Goal: Task Accomplishment & Management: Manage account settings

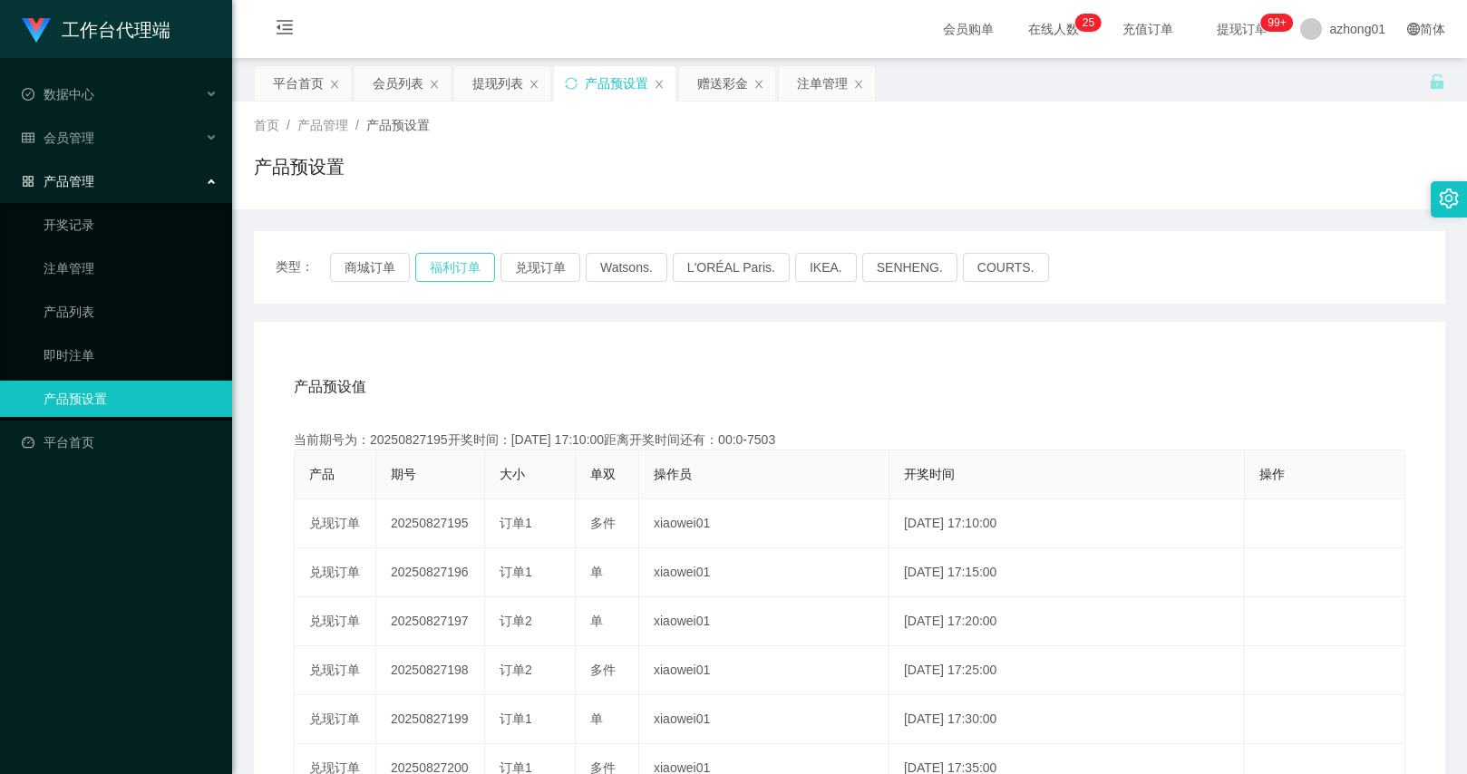
click at [467, 269] on button "福利订单" at bounding box center [455, 267] width 80 height 29
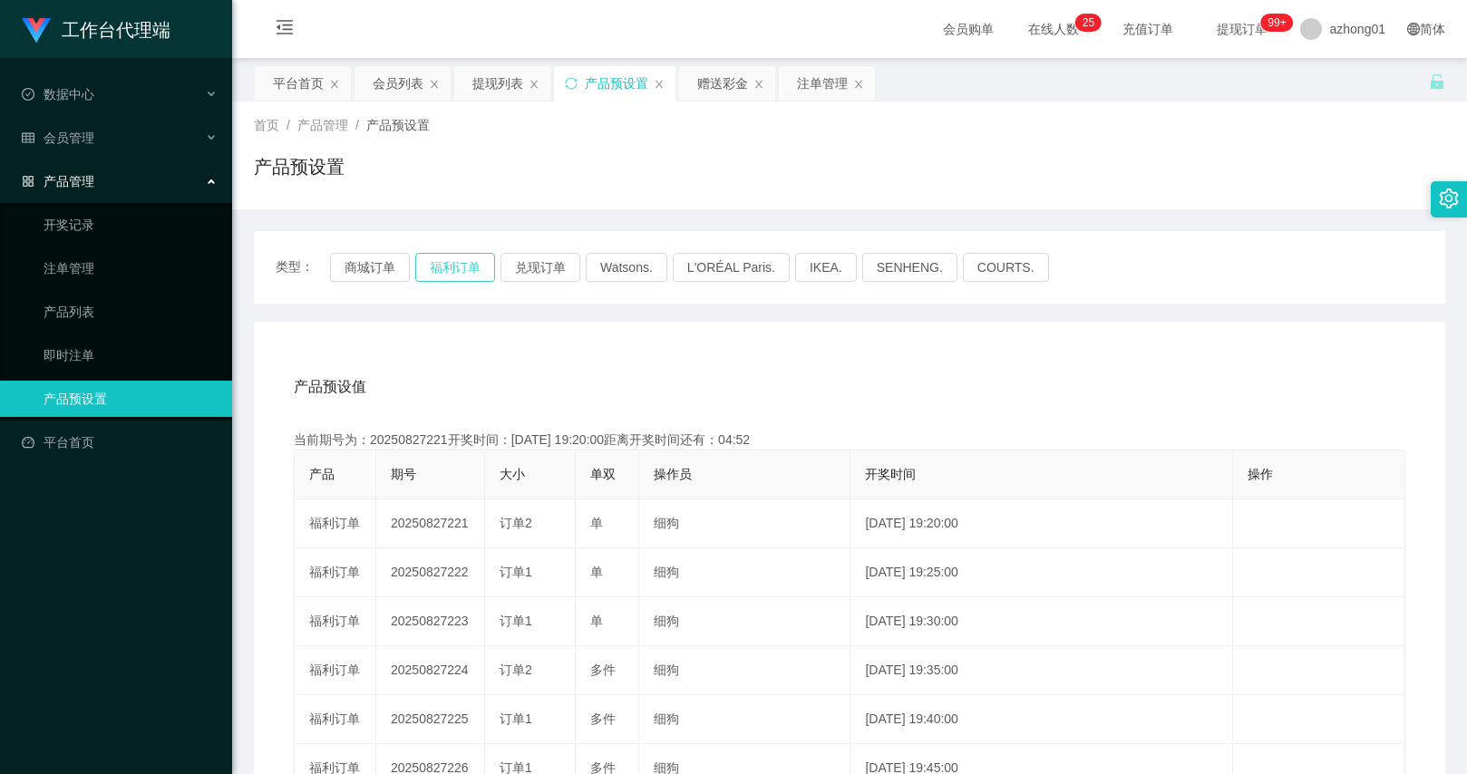
click at [442, 269] on button "福利订单" at bounding box center [455, 267] width 80 height 29
click at [460, 270] on button "福利订单" at bounding box center [455, 267] width 80 height 29
click at [373, 85] on div "会员列表" at bounding box center [398, 83] width 51 height 34
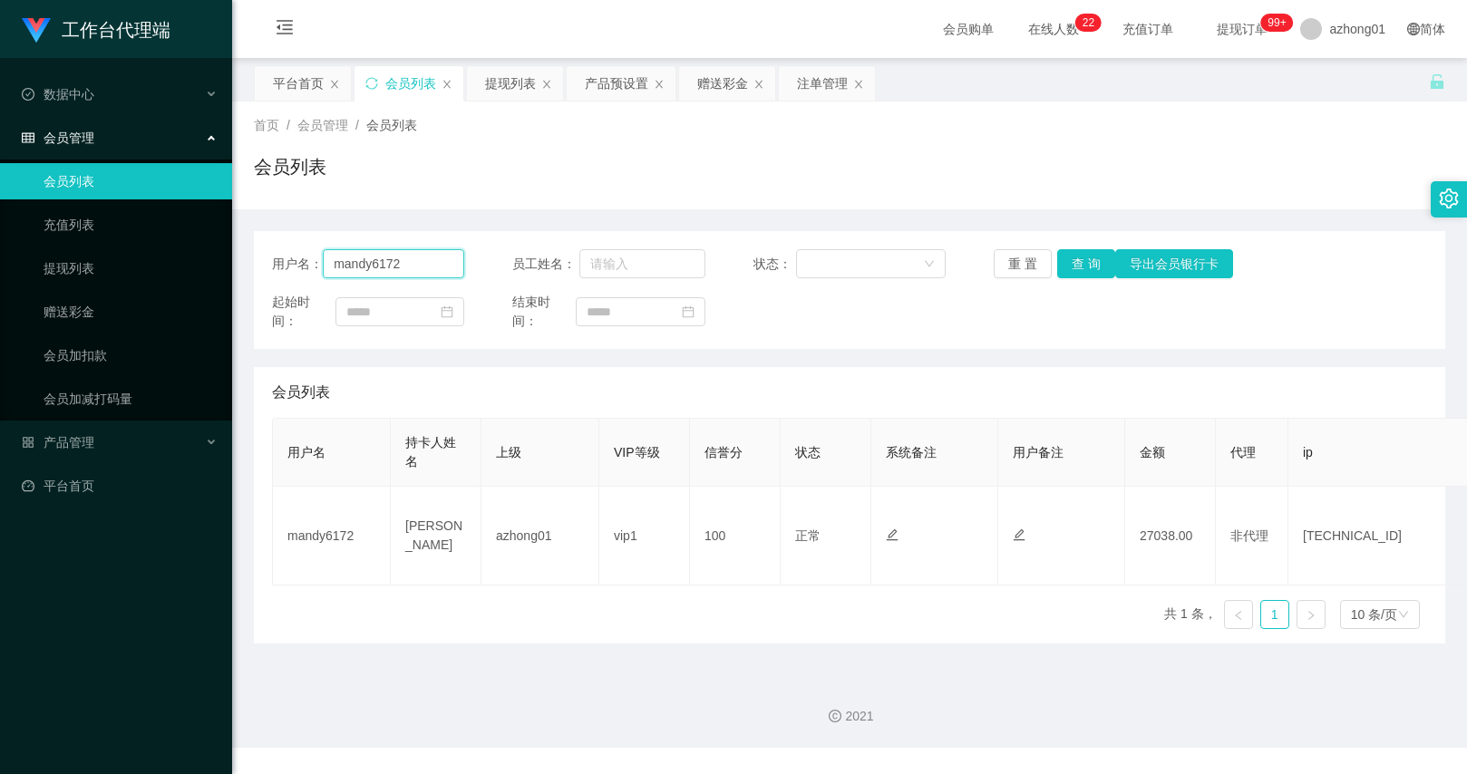
click at [385, 269] on input "mandy6172" at bounding box center [393, 263] width 141 height 29
drag, startPoint x: 385, startPoint y: 269, endPoint x: 681, endPoint y: 258, distance: 295.7
click at [385, 269] on input "mandy6172" at bounding box center [393, 263] width 141 height 29
paste input "4336070"
type input "4336070"
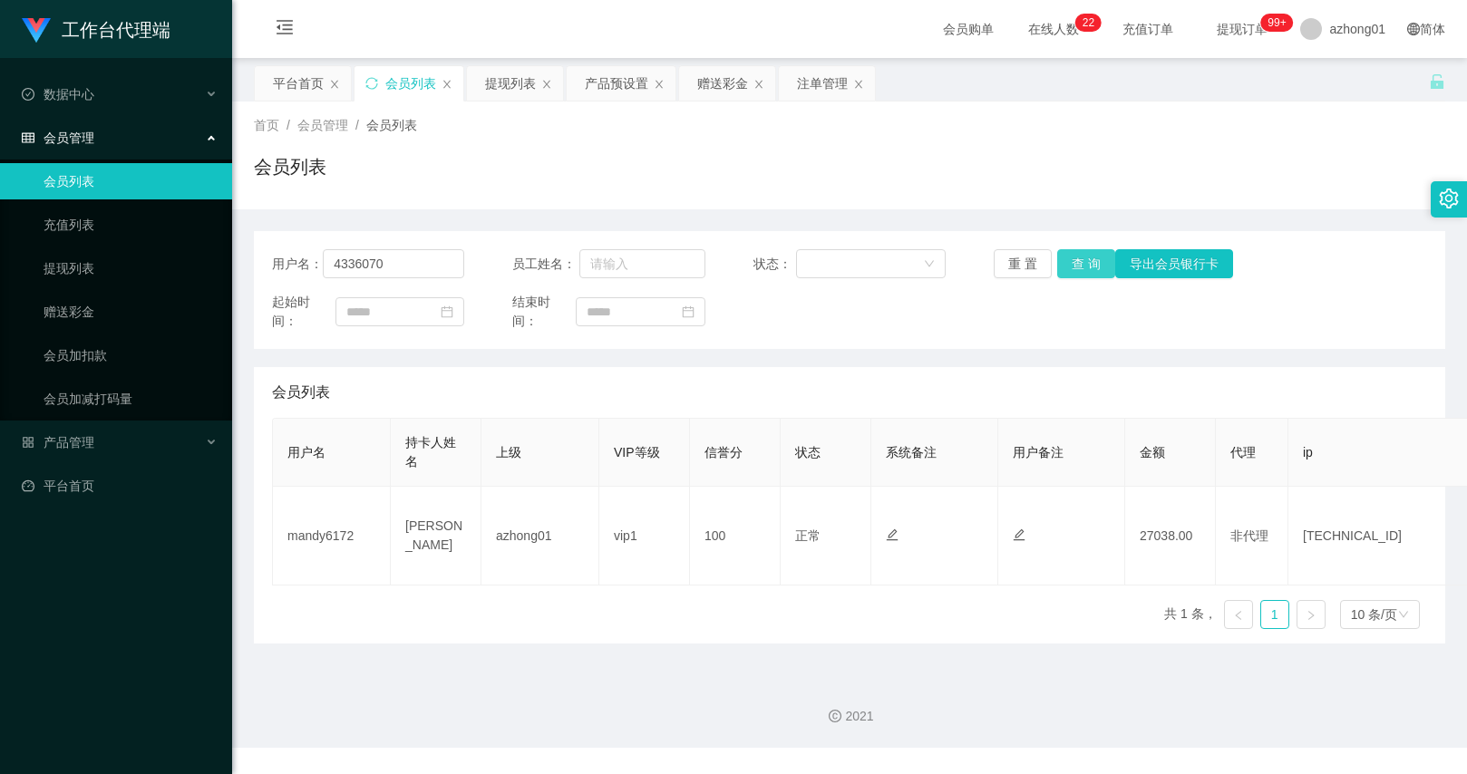
click at [1081, 257] on button "查 询" at bounding box center [1086, 263] width 58 height 29
click at [813, 83] on div "注单管理" at bounding box center [822, 83] width 51 height 34
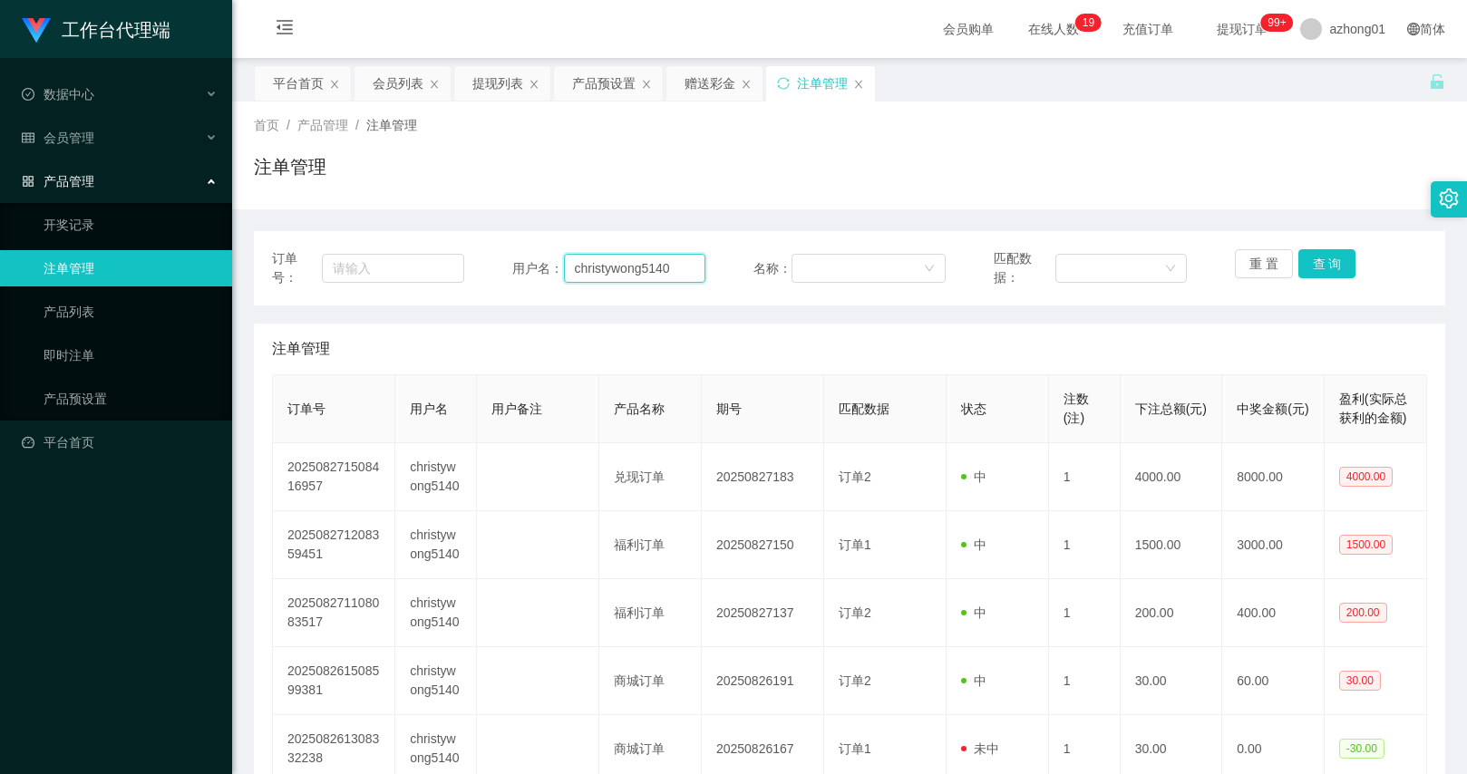
click at [631, 275] on input "christywong5140" at bounding box center [634, 268] width 141 height 29
paste input "952688"
type input "952688"
click at [1331, 278] on div "重 置 查 询" at bounding box center [1331, 268] width 192 height 38
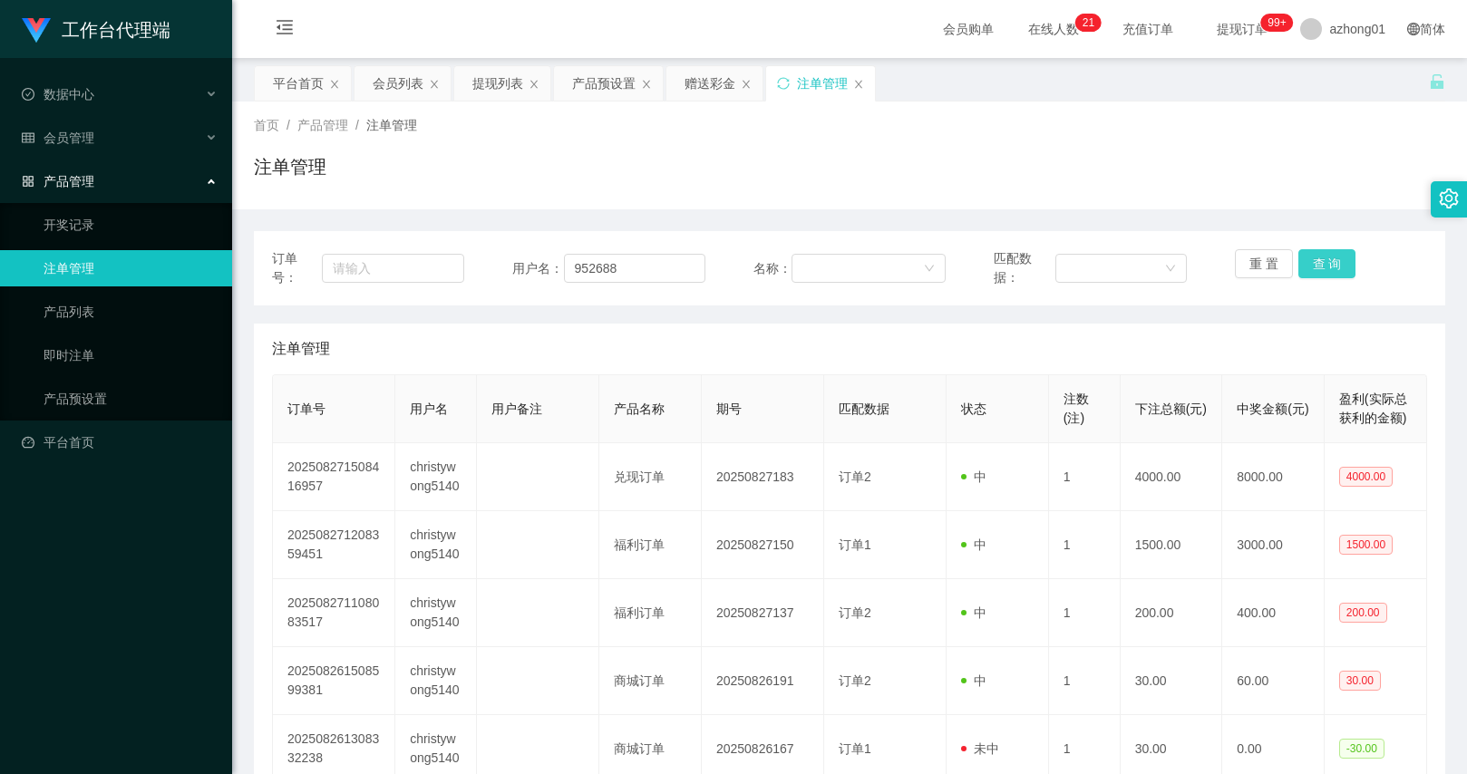
click at [1308, 258] on button "查 询" at bounding box center [1327, 263] width 58 height 29
click at [605, 89] on div "产品预设置" at bounding box center [603, 83] width 63 height 34
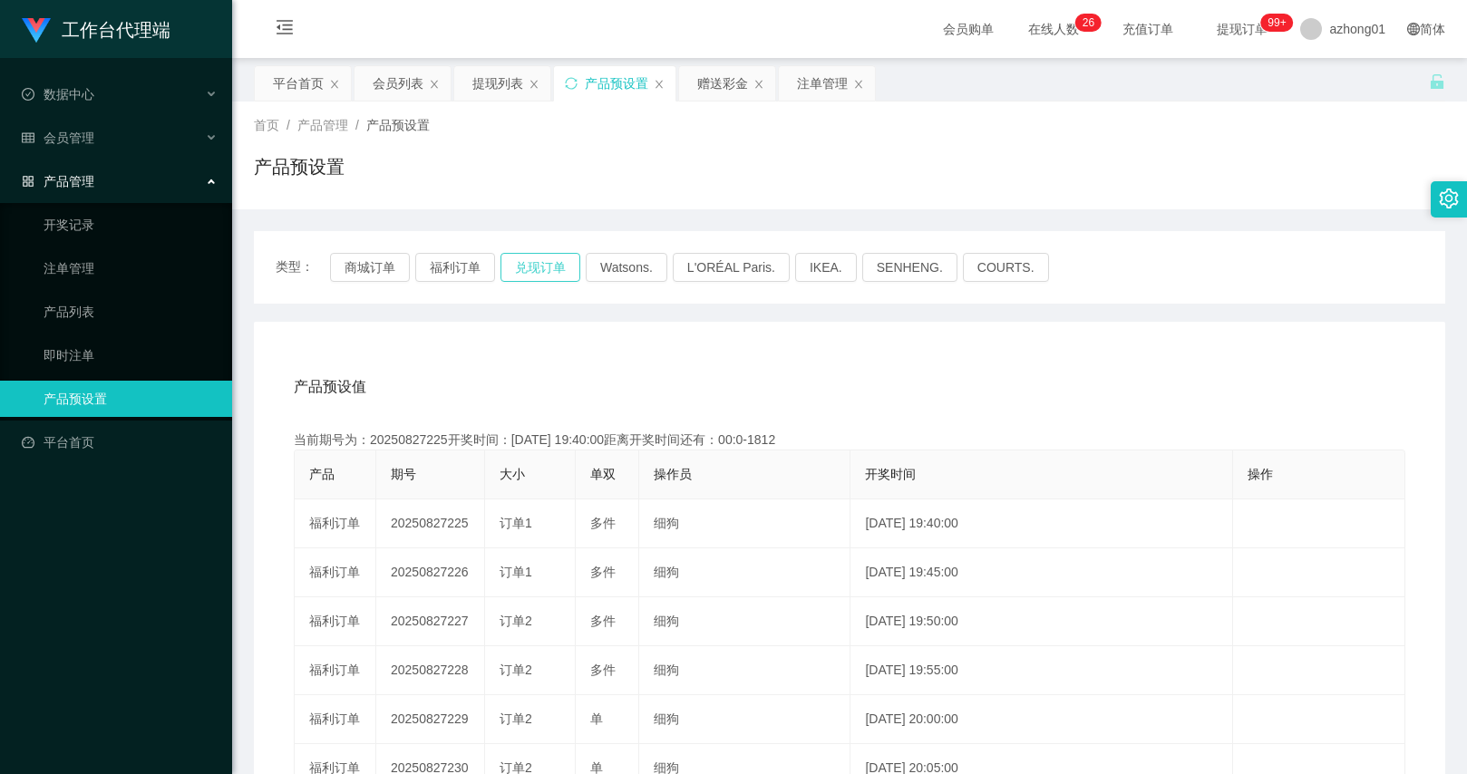
click at [540, 270] on button "兑现订单" at bounding box center [540, 267] width 80 height 29
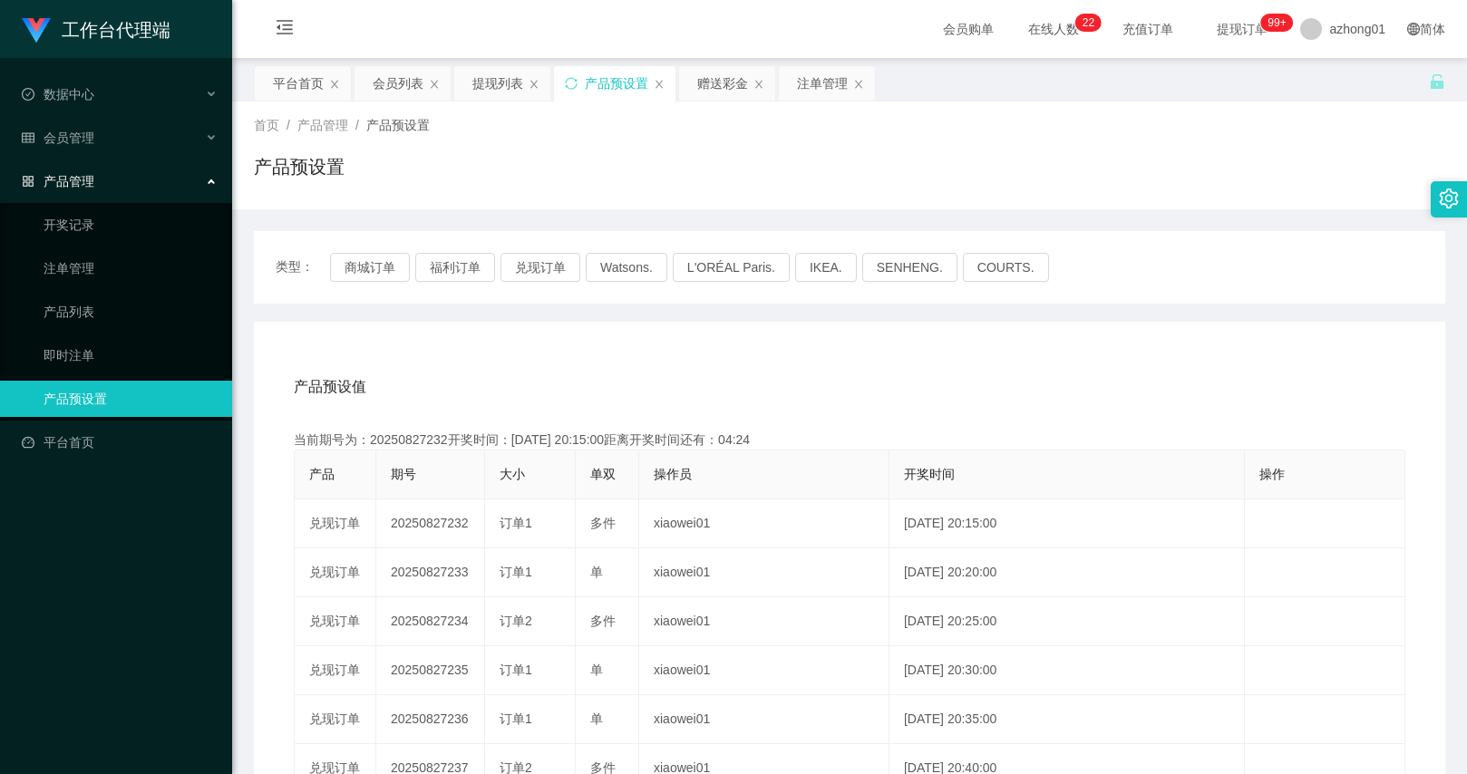
click at [811, 86] on div "注单管理" at bounding box center [822, 83] width 51 height 34
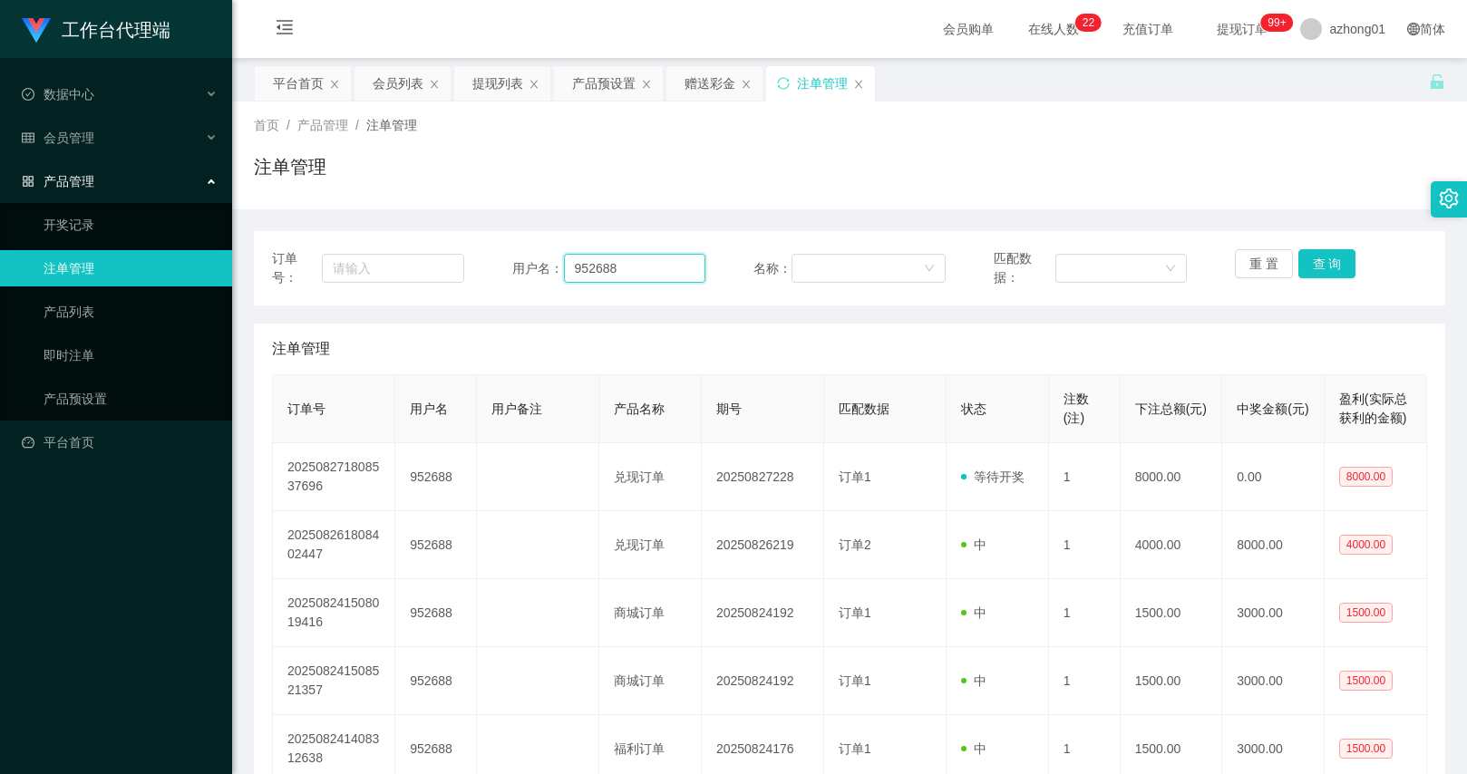
click at [624, 276] on input "952688" at bounding box center [634, 268] width 141 height 29
paste input "4336070"
type input "4336070"
click at [1335, 265] on button "查 询" at bounding box center [1327, 263] width 58 height 29
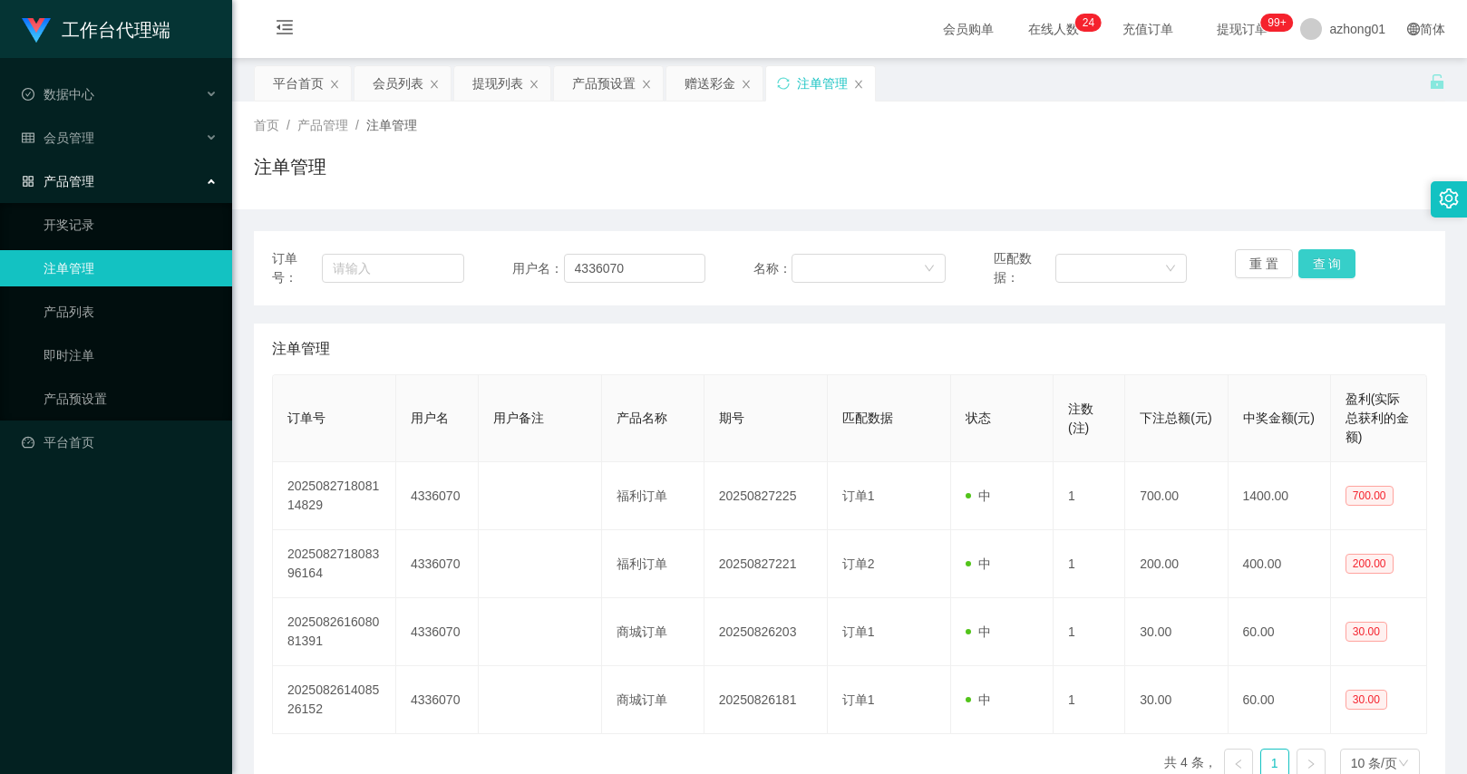
click at [1298, 253] on button "查 询" at bounding box center [1327, 263] width 58 height 29
click at [1297, 253] on div "重 置 查 询" at bounding box center [1331, 268] width 192 height 38
click at [1298, 253] on button "查 询" at bounding box center [1327, 263] width 58 height 29
click at [1297, 253] on div "重 置 查 询" at bounding box center [1331, 268] width 192 height 38
click at [1304, 267] on button "查 询" at bounding box center [1327, 263] width 58 height 29
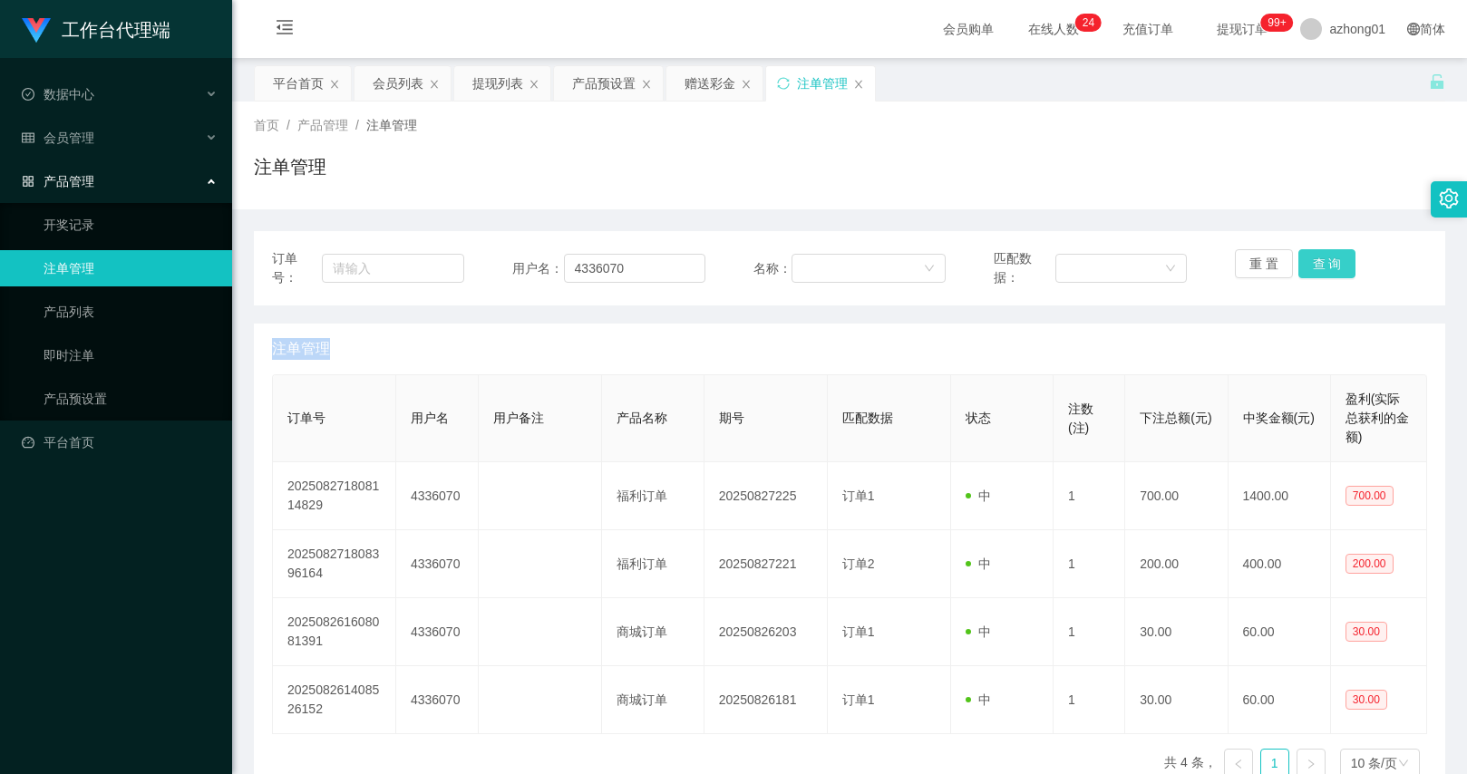
click at [1342, 266] on button "查 询" at bounding box center [1327, 263] width 58 height 29
click at [1342, 266] on div "重 置 查 询" at bounding box center [1331, 268] width 192 height 38
click at [1342, 266] on button "查 询" at bounding box center [1327, 263] width 58 height 29
click at [1342, 266] on div "重 置 查 询" at bounding box center [1331, 268] width 192 height 38
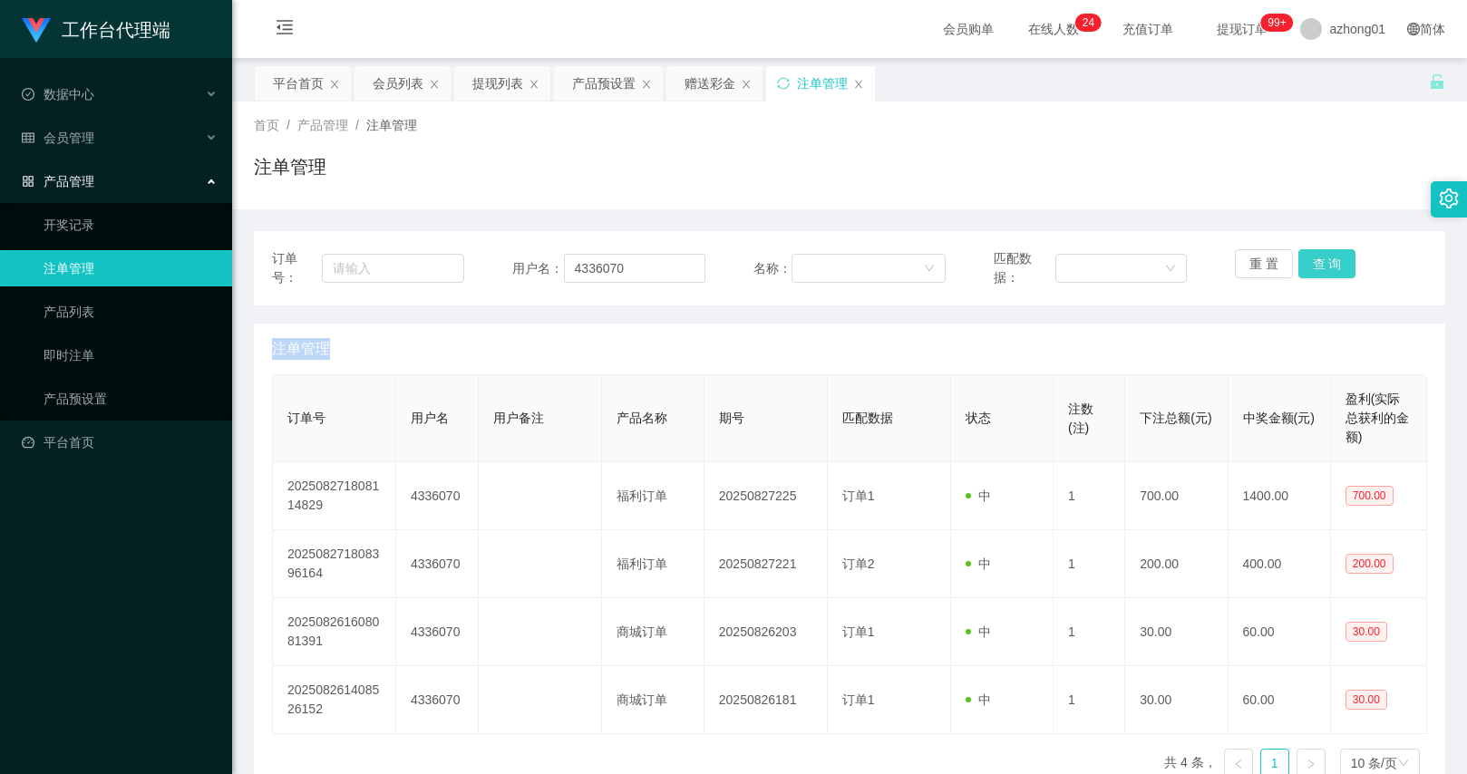
click at [1342, 266] on button "查 询" at bounding box center [1327, 263] width 58 height 29
click at [1324, 256] on button "查 询" at bounding box center [1327, 263] width 58 height 29
click at [1324, 256] on div "重 置 查 询" at bounding box center [1331, 268] width 192 height 38
click at [1324, 256] on button "查 询" at bounding box center [1327, 263] width 58 height 29
click at [1324, 256] on div "重 置 查 询" at bounding box center [1331, 268] width 192 height 38
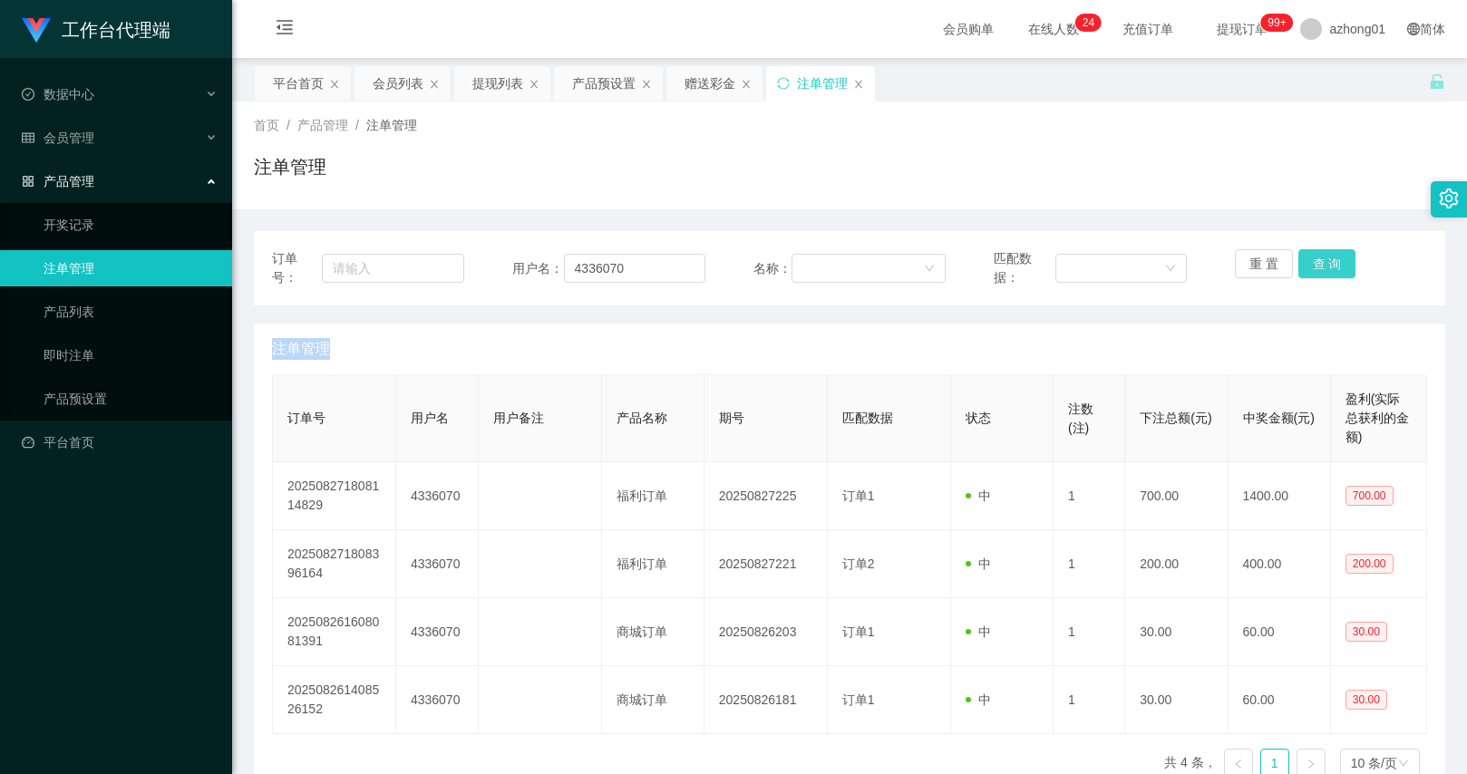
click at [1324, 256] on button "查 询" at bounding box center [1327, 263] width 58 height 29
click at [1324, 256] on div "重 置 查 询" at bounding box center [1331, 268] width 192 height 38
click at [1324, 256] on button "查 询" at bounding box center [1327, 263] width 58 height 29
click at [1301, 267] on button "查 询" at bounding box center [1327, 263] width 58 height 29
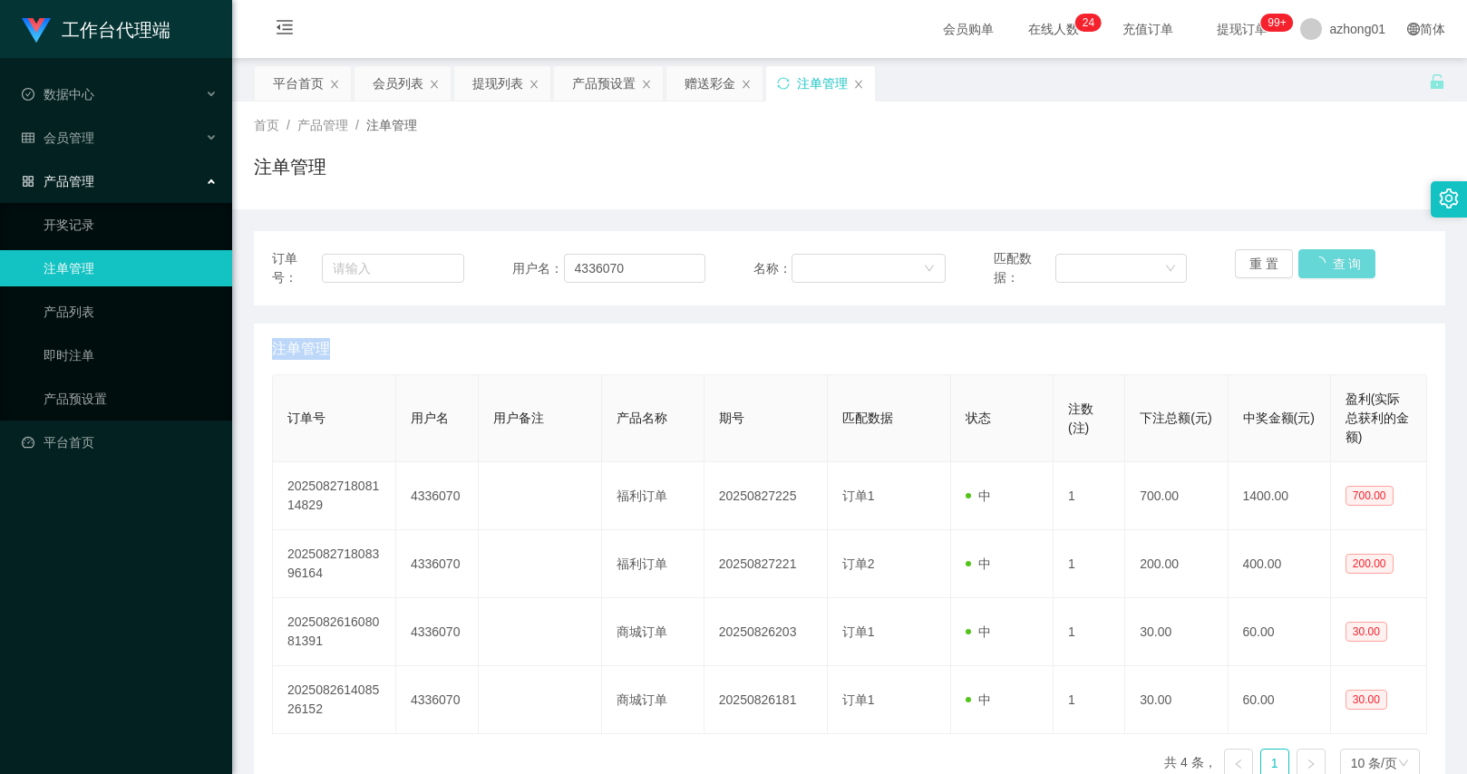
click at [1301, 267] on div "重 置 查 询" at bounding box center [1331, 268] width 192 height 38
click at [1301, 267] on button "查 询" at bounding box center [1337, 263] width 78 height 29
click at [1301, 267] on div "重 置 查 询" at bounding box center [1331, 268] width 192 height 38
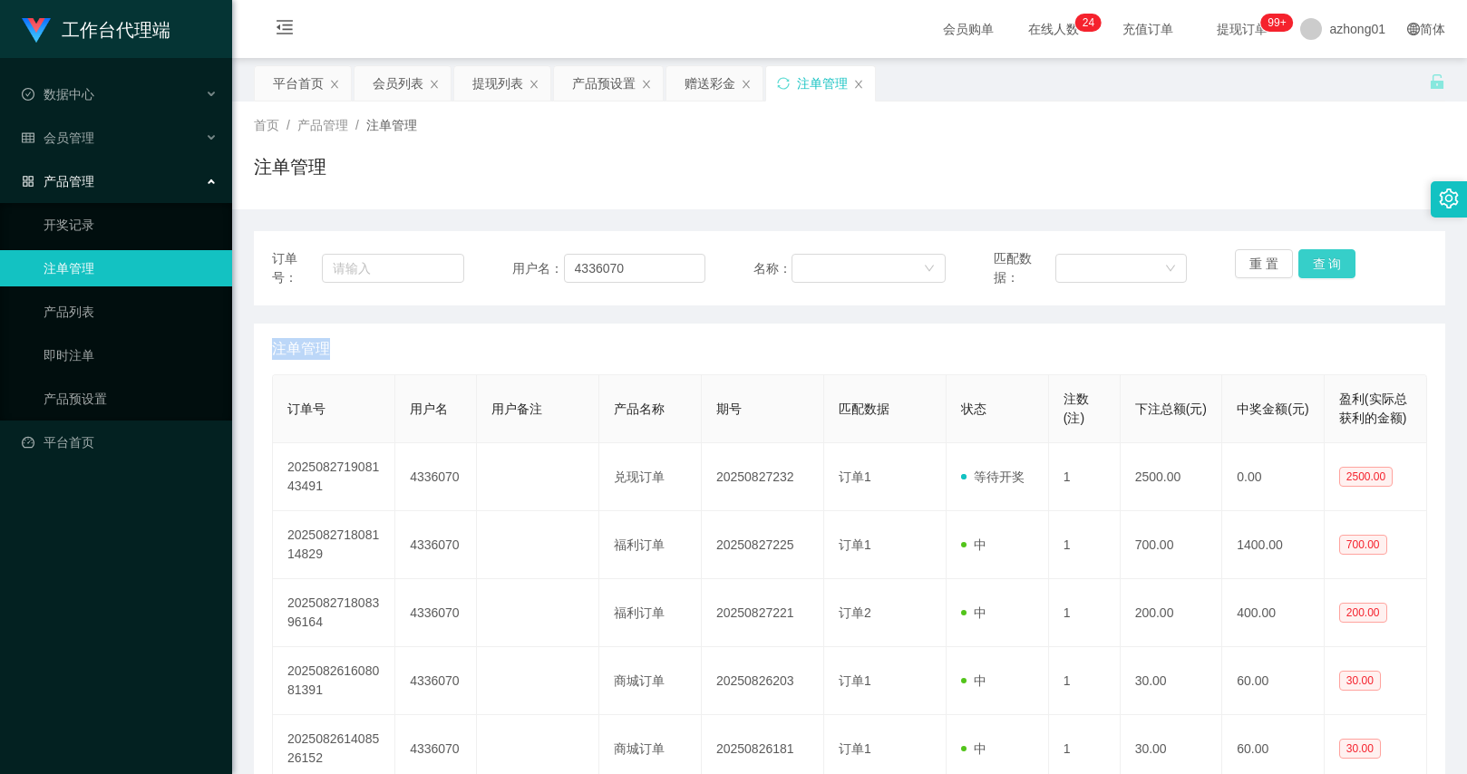
click at [1315, 274] on button "查 询" at bounding box center [1327, 263] width 58 height 29
click at [1315, 274] on div "重 置 查 询" at bounding box center [1331, 268] width 192 height 38
click at [636, 269] on input "4336070" at bounding box center [634, 268] width 141 height 29
click at [413, 93] on div "会员列表" at bounding box center [398, 83] width 51 height 34
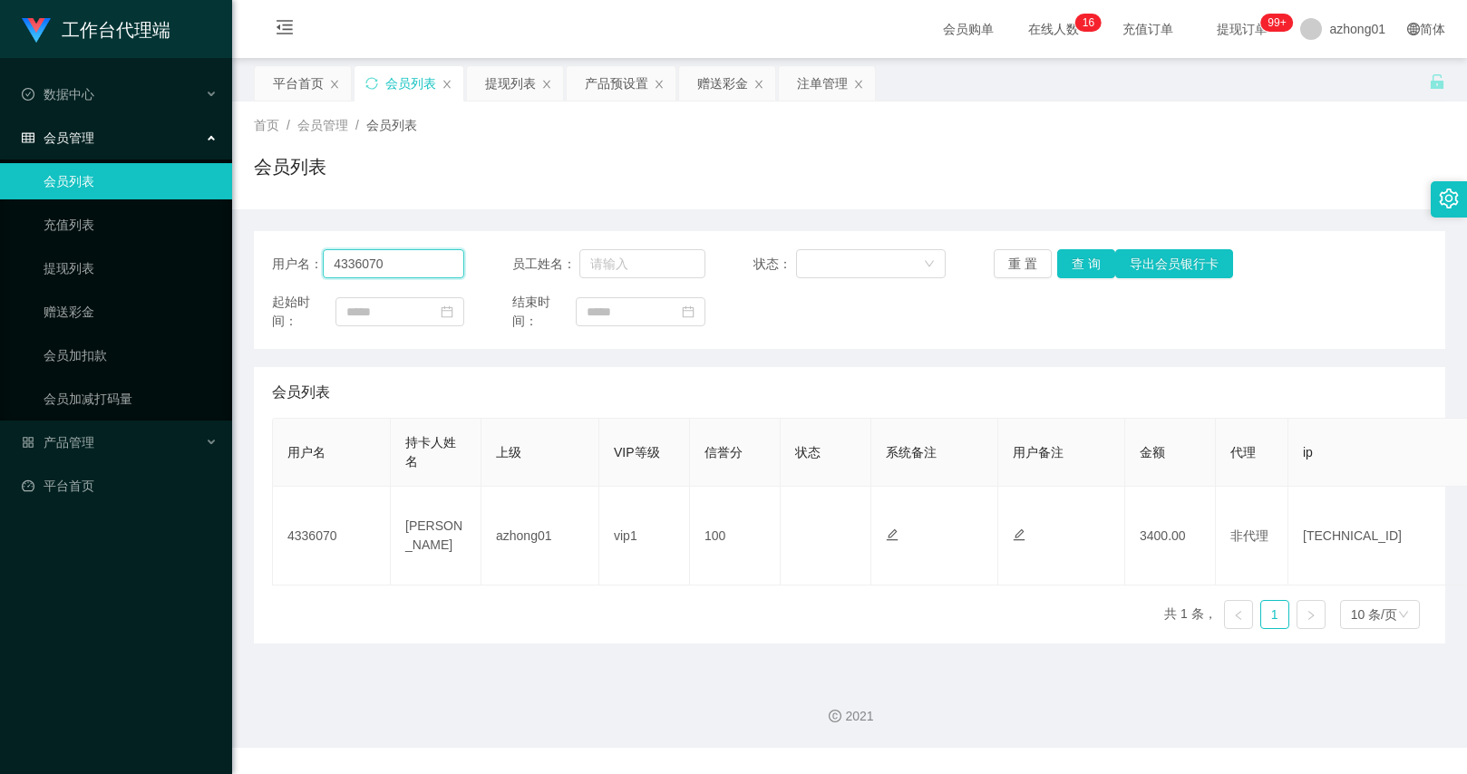
click at [422, 272] on input "4336070" at bounding box center [393, 263] width 141 height 29
click at [1067, 267] on button "查 询" at bounding box center [1086, 263] width 58 height 29
